Goal: Task Accomplishment & Management: Manage account settings

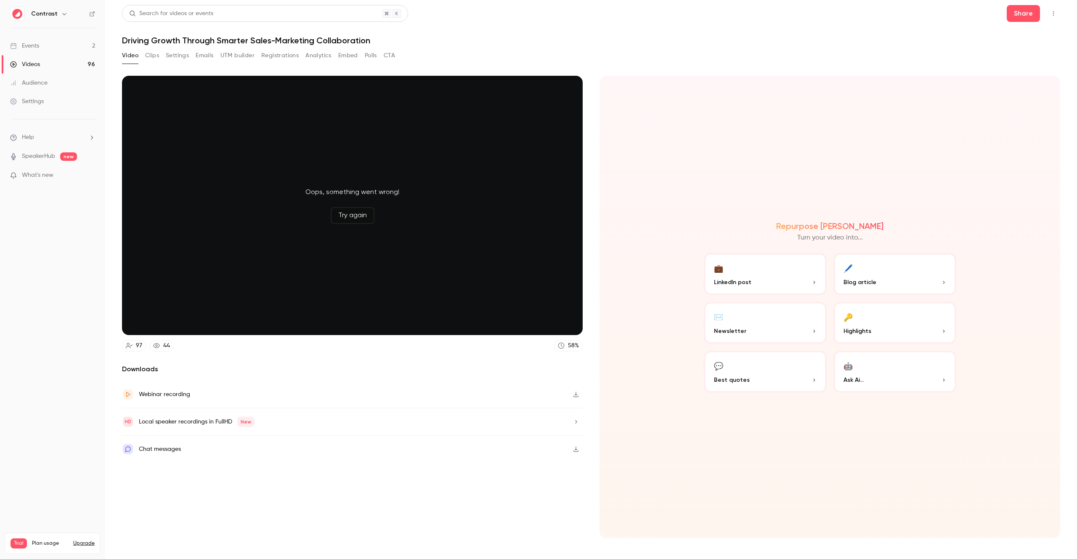
click at [40, 48] on link "Events 2" at bounding box center [52, 46] width 105 height 19
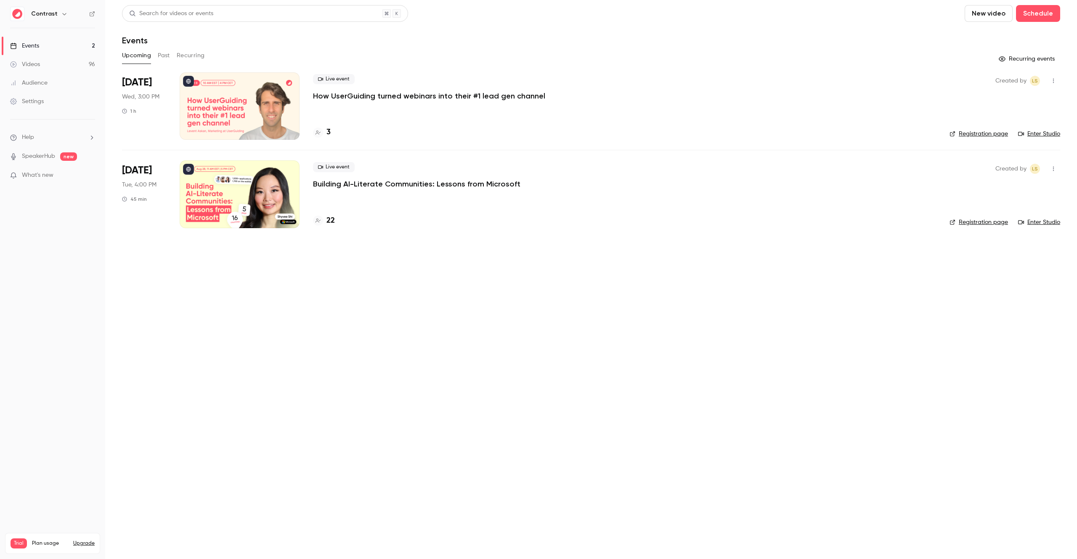
click at [162, 56] on button "Past" at bounding box center [164, 55] width 12 height 13
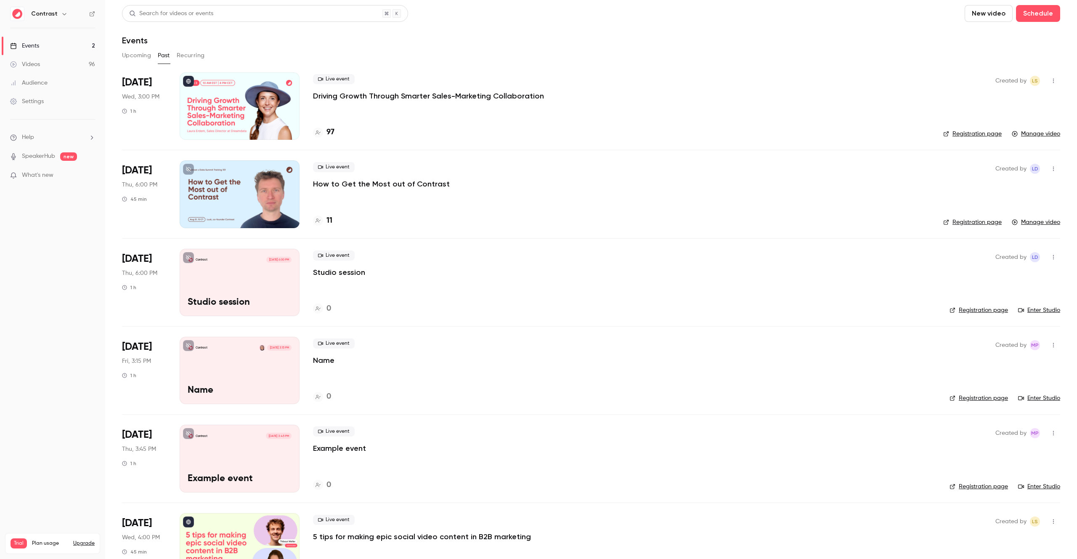
click at [183, 56] on button "Recurring" at bounding box center [191, 55] width 28 height 13
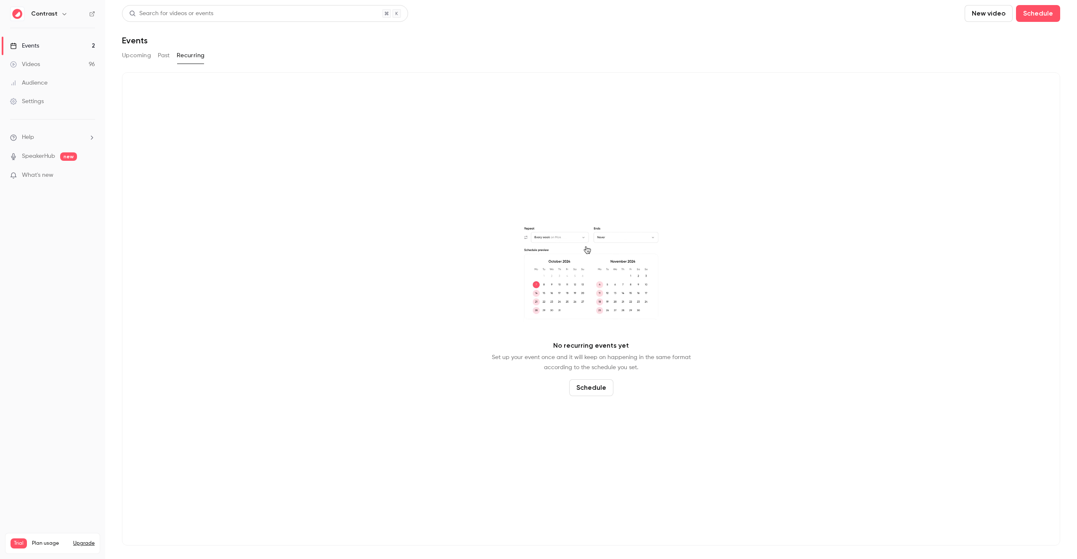
click at [138, 56] on button "Upcoming" at bounding box center [136, 55] width 29 height 13
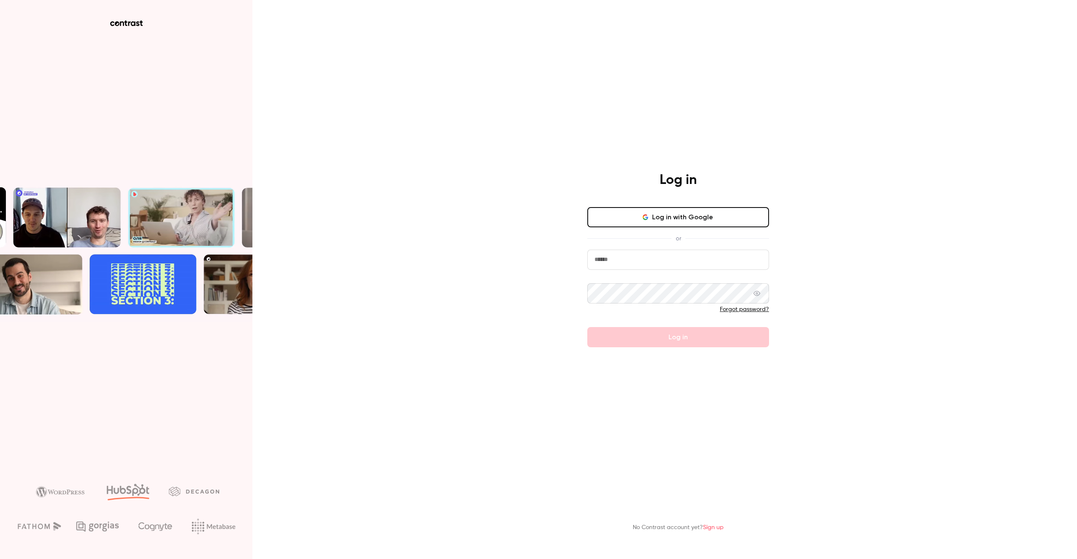
click at [691, 336] on form "Forgot password? Log in" at bounding box center [678, 298] width 182 height 98
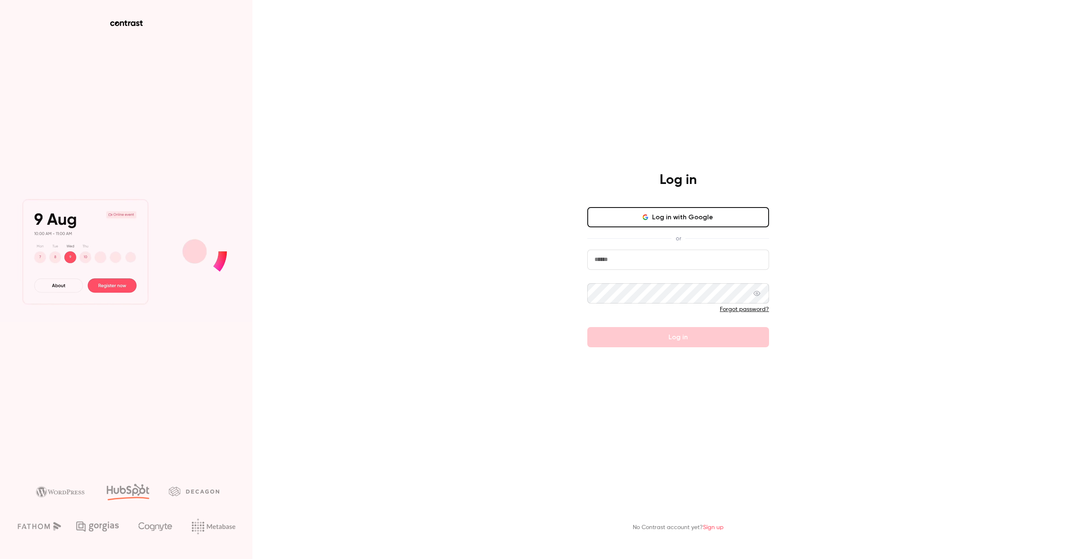
click at [675, 205] on div "Log in Log in with Google or Forgot password? Log in" at bounding box center [678, 259] width 219 height 175
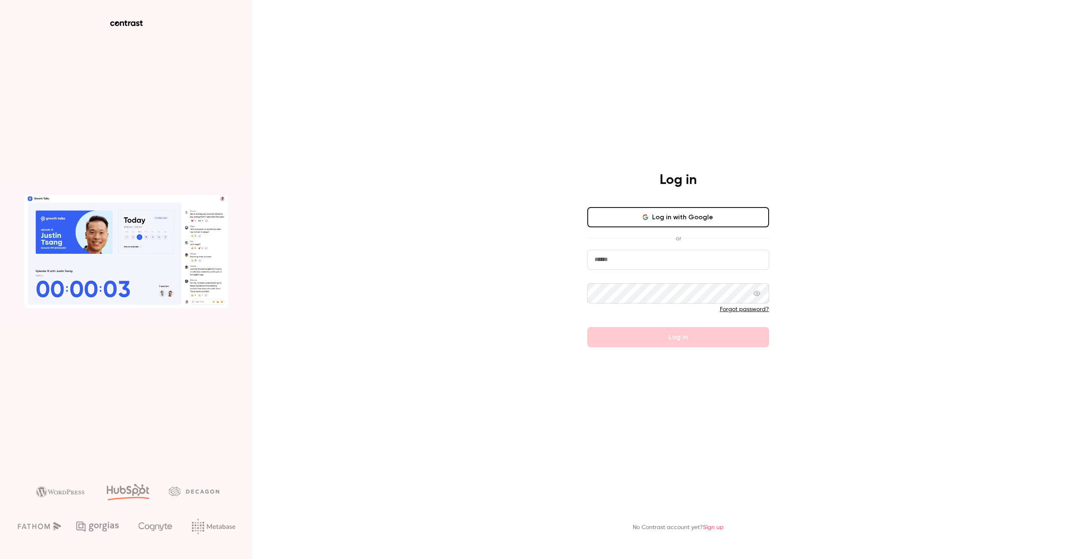
click at [672, 214] on button "Log in with Google" at bounding box center [678, 217] width 182 height 20
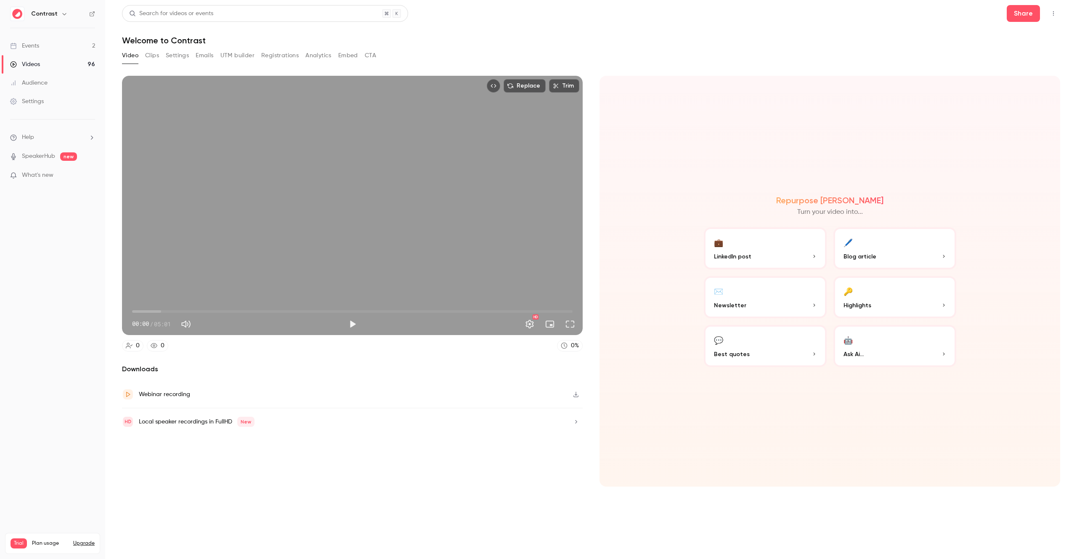
click at [177, 54] on button "Settings" at bounding box center [177, 55] width 23 height 13
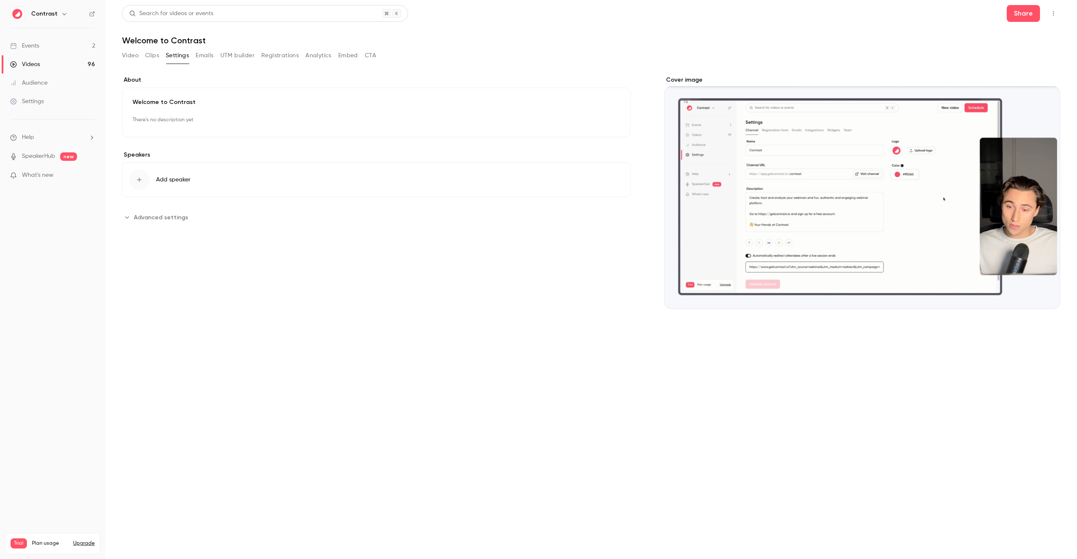
click at [127, 51] on button "Video" at bounding box center [130, 55] width 16 height 13
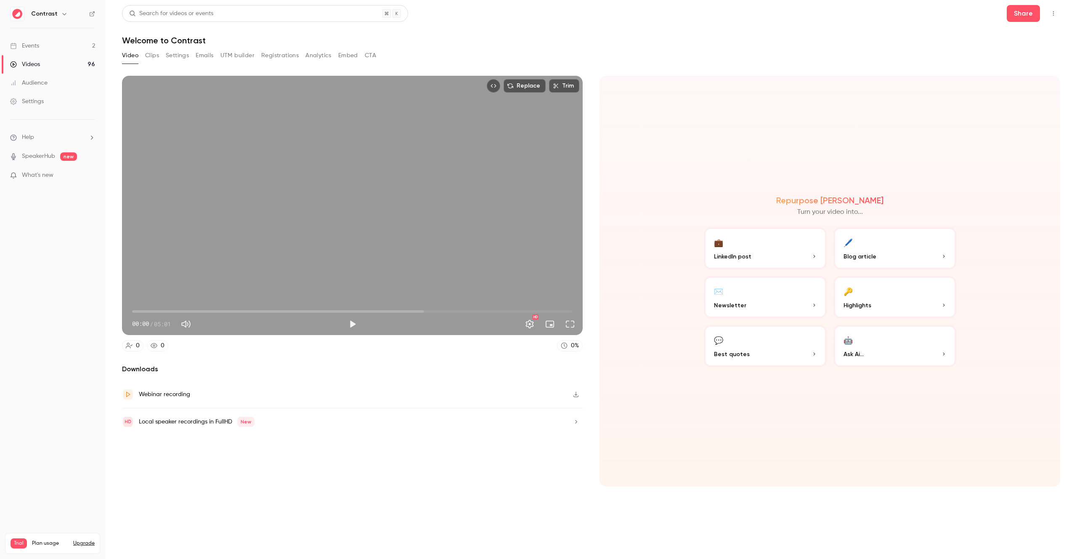
click at [448, 288] on div "Replace Trim 00:00 00:00 / 05:01 HD" at bounding box center [352, 205] width 461 height 259
type input "****"
click at [402, 222] on div "Replace Trim 00:16 00:16 / 05:01 HD" at bounding box center [352, 205] width 461 height 259
click at [175, 57] on button "Settings" at bounding box center [177, 55] width 23 height 13
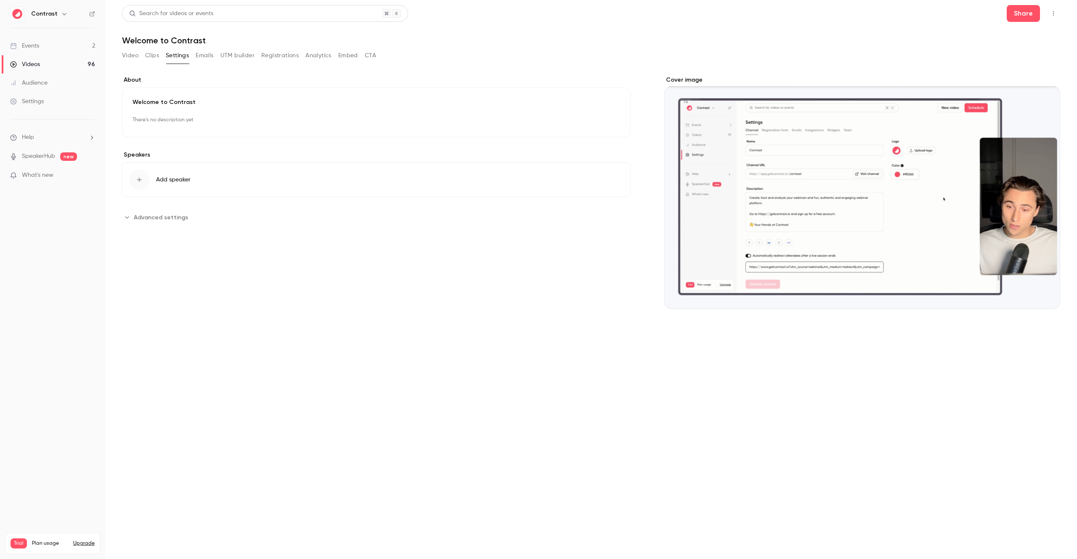
click at [211, 58] on button "Emails" at bounding box center [205, 55] width 18 height 13
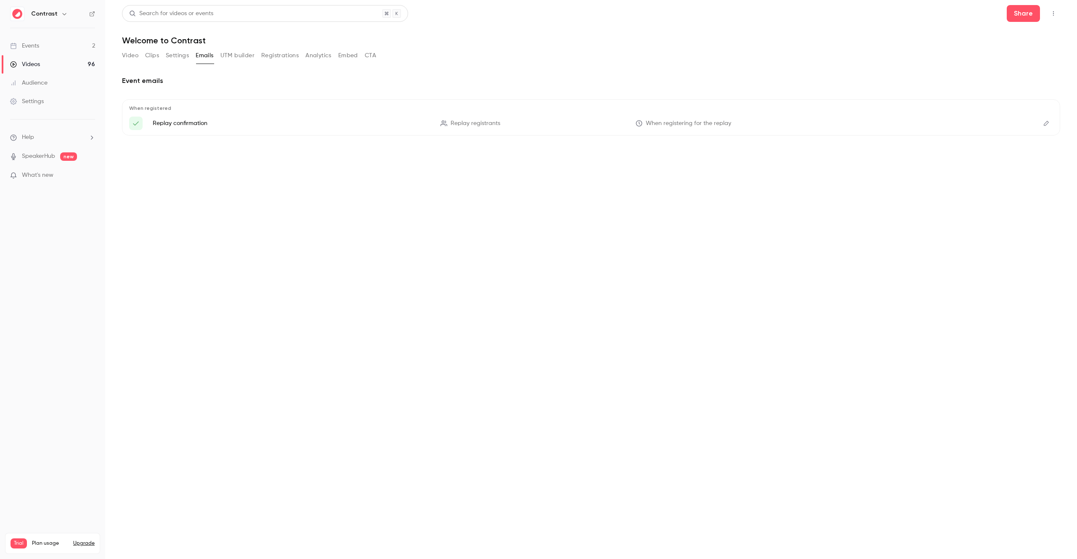
click at [151, 55] on button "Clips" at bounding box center [152, 55] width 14 height 13
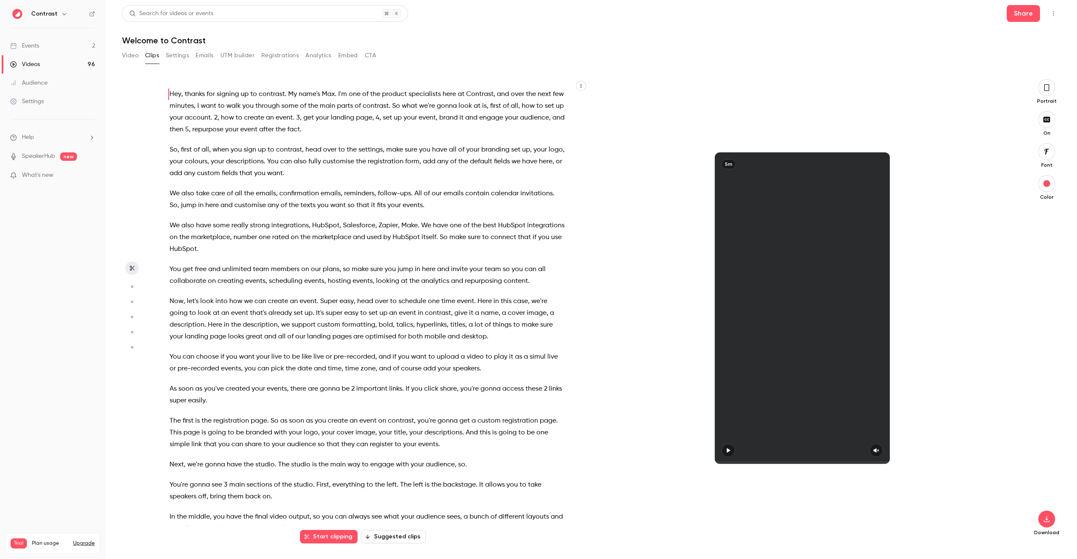
click at [132, 53] on button "Video" at bounding box center [130, 55] width 16 height 13
